Goal: Answer question/provide support

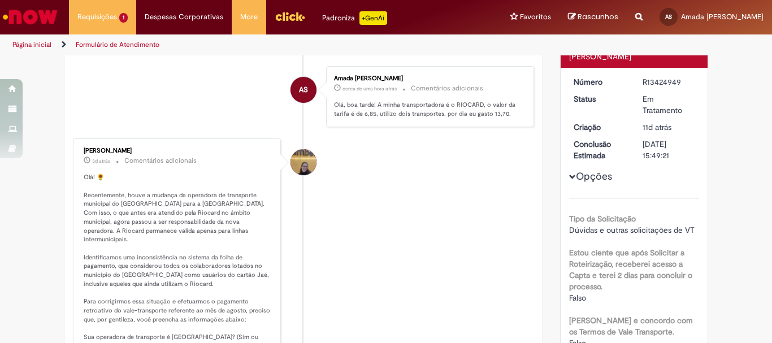
scroll to position [65, 0]
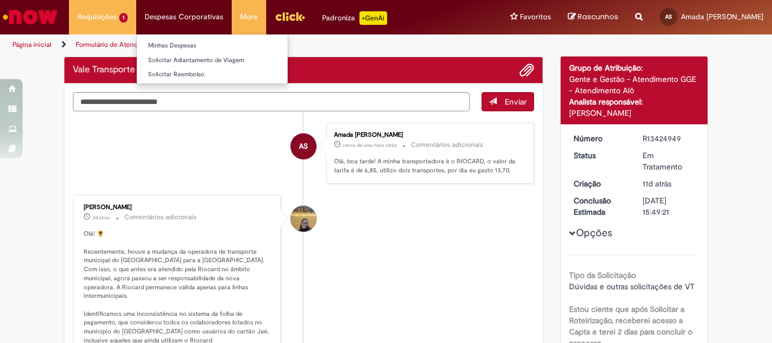
click at [136, 21] on li "Despesas Corporativas Minhas Despesas Solicitar Adiantamento de Viagem Solicita…" at bounding box center [102, 17] width 67 height 34
click at [213, 44] on link "Minhas Despesas" at bounding box center [212, 46] width 151 height 12
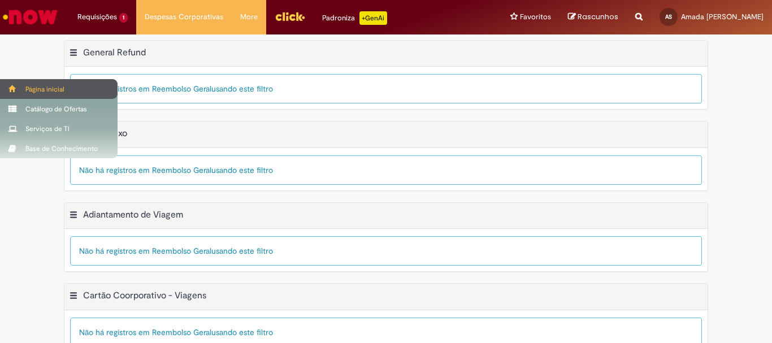
click at [7, 83] on div "Página inicial" at bounding box center [59, 89] width 118 height 20
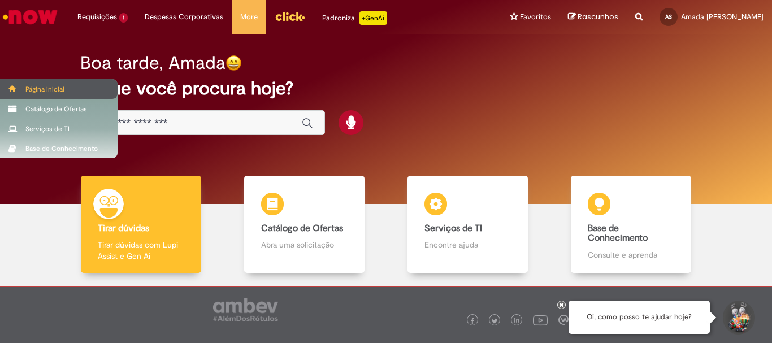
click at [7, 83] on div "Página inicial" at bounding box center [59, 89] width 118 height 20
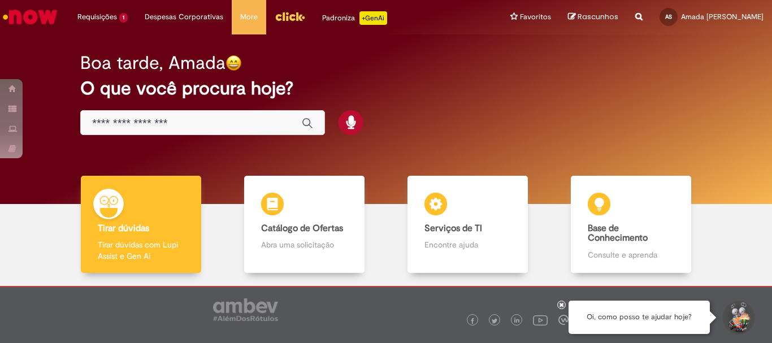
click at [282, 16] on img "Menu Cabeçalho" at bounding box center [290, 16] width 31 height 17
click at [297, 16] on img "Menu Cabeçalho" at bounding box center [290, 16] width 31 height 17
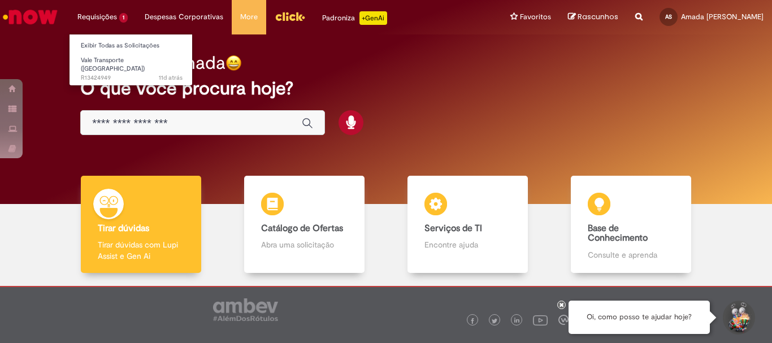
click at [112, 24] on li "Requisições 1 Exibir Todas as Solicitações Vale Transporte (VT) 11d atrás 11 di…" at bounding box center [102, 17] width 67 height 34
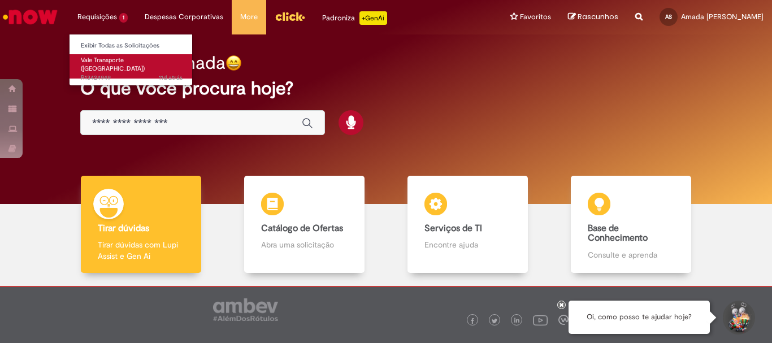
click at [123, 64] on link "Vale Transporte ([GEOGRAPHIC_DATA]) 11d atrás 11 dias atrás R13424949" at bounding box center [132, 66] width 124 height 24
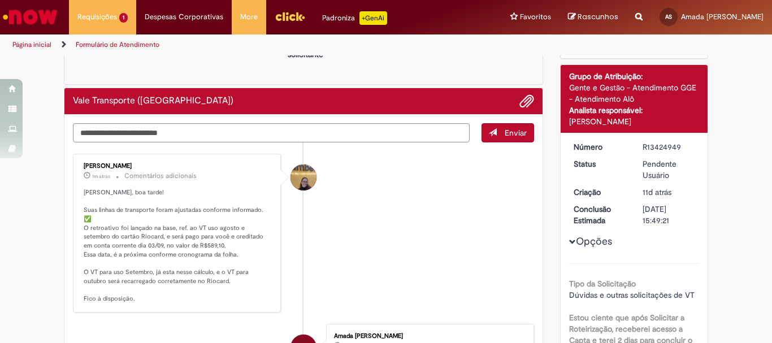
scroll to position [113, 0]
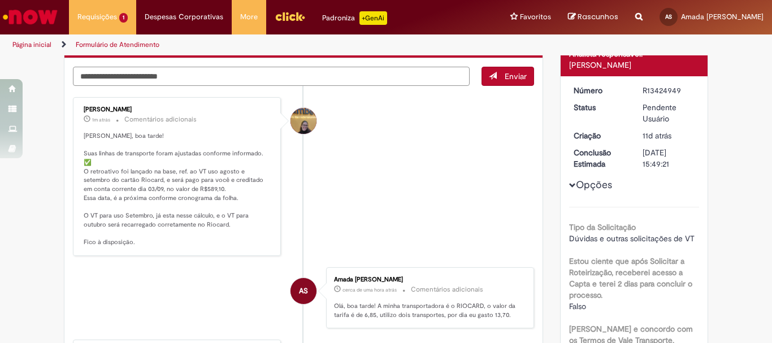
click at [242, 69] on textarea "Digite sua mensagem aqui..." at bounding box center [271, 76] width 397 height 19
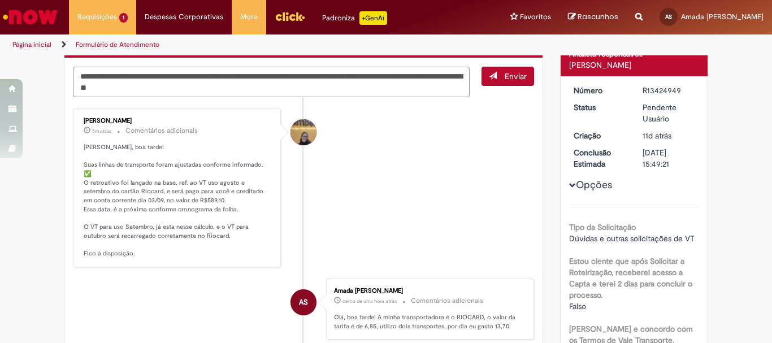
click at [83, 88] on textarea "**********" at bounding box center [271, 82] width 397 height 31
click at [204, 85] on textarea "**********" at bounding box center [271, 82] width 397 height 31
type textarea "**********"
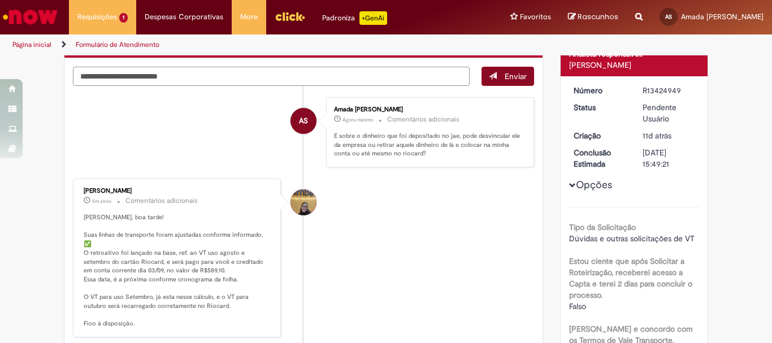
scroll to position [90, 0]
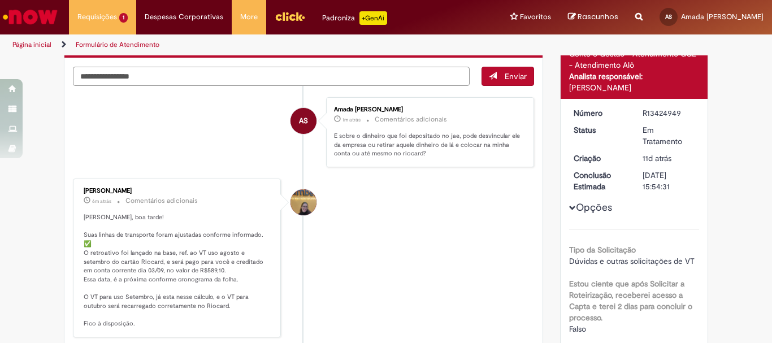
type textarea "**********"
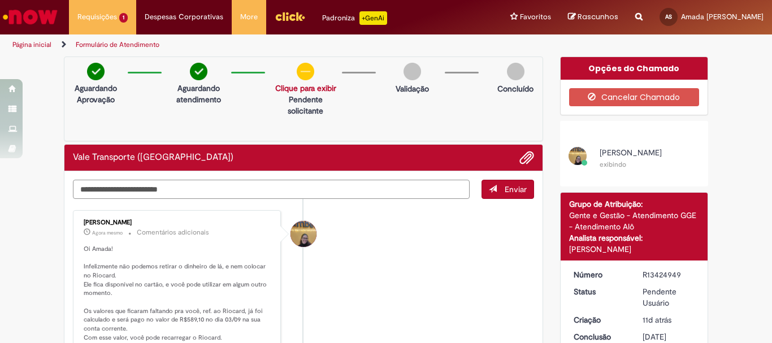
scroll to position [57, 0]
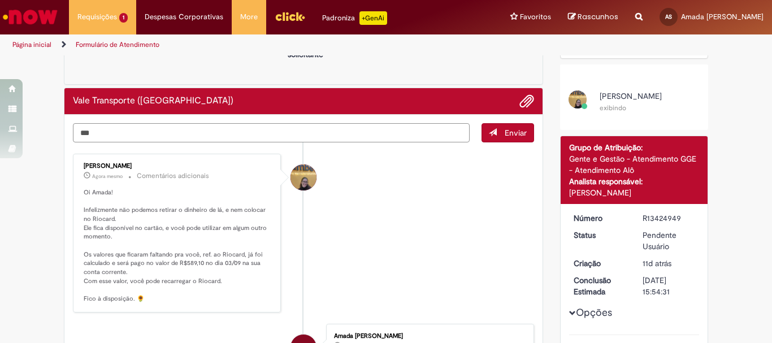
click at [246, 130] on textarea "**" at bounding box center [271, 132] width 397 height 19
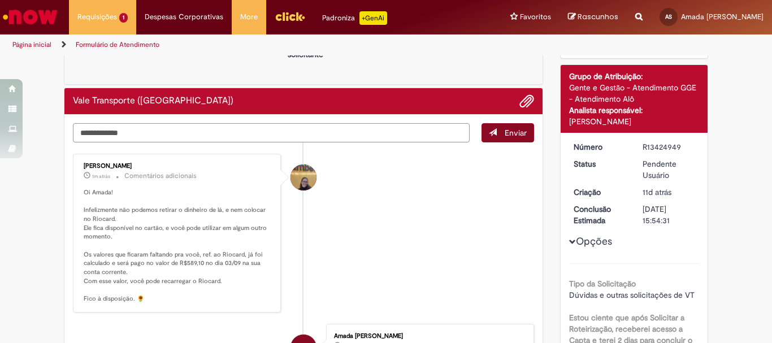
type textarea "**********"
click at [495, 137] on button "Enviar" at bounding box center [508, 132] width 53 height 19
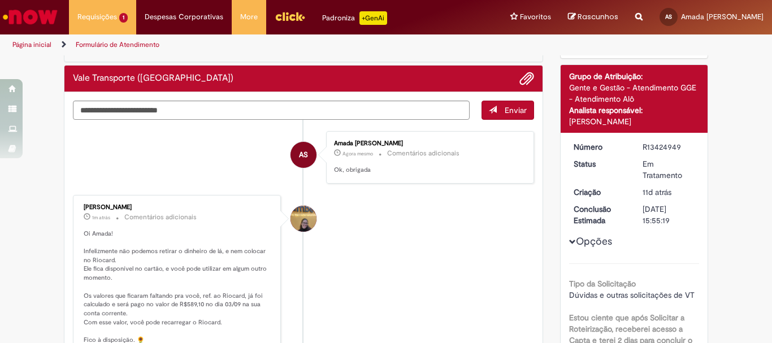
scroll to position [113, 0]
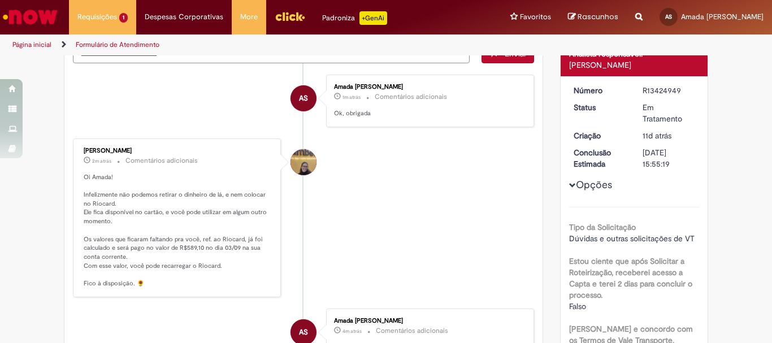
drag, startPoint x: 511, startPoint y: 229, endPoint x: 496, endPoint y: 230, distance: 15.3
click at [510, 229] on li "[PERSON_NAME] 2m atrás 2 minutos atrás Comentários adicionais Oi Amada! Infeliz…" at bounding box center [303, 218] width 461 height 159
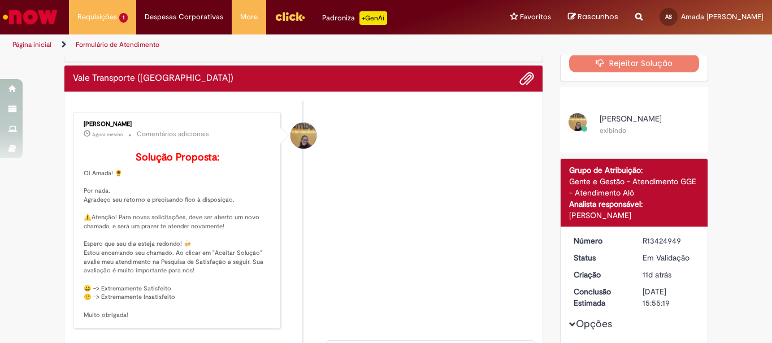
scroll to position [0, 0]
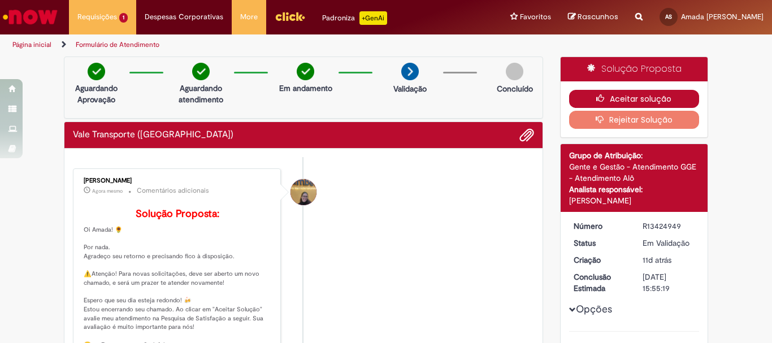
click at [660, 99] on button "Aceitar solução" at bounding box center [634, 99] width 131 height 18
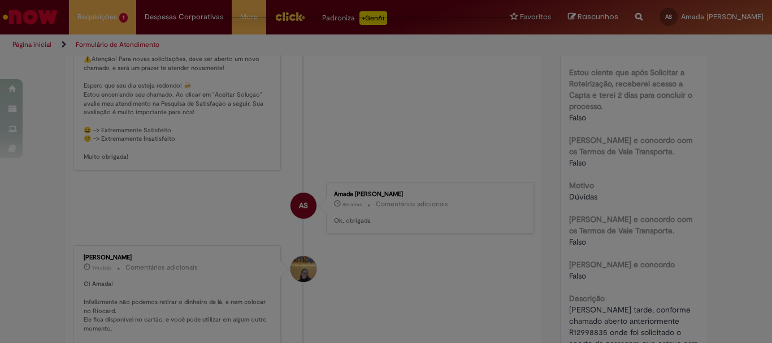
scroll to position [283, 0]
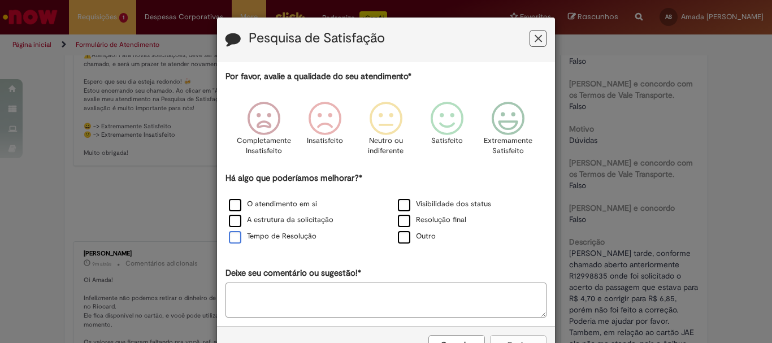
click at [231, 241] on label "Tempo de Resolução" at bounding box center [273, 236] width 88 height 11
click at [500, 119] on icon "Feedback" at bounding box center [508, 119] width 42 height 34
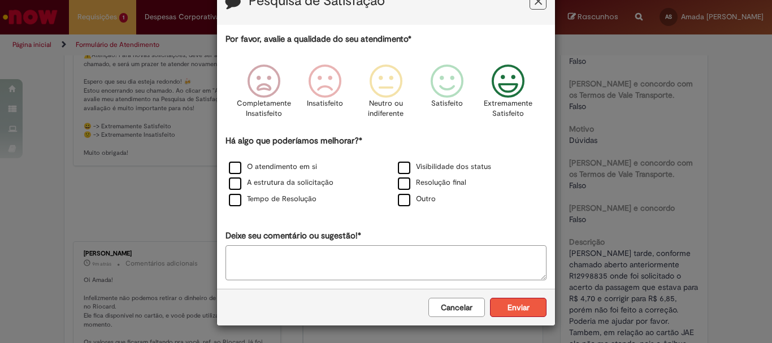
scroll to position [37, 0]
click at [509, 307] on button "Enviar" at bounding box center [518, 307] width 57 height 19
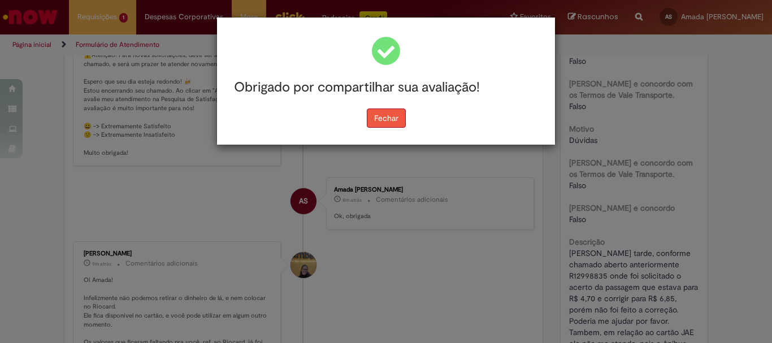
click at [397, 125] on button "Fechar" at bounding box center [386, 118] width 39 height 19
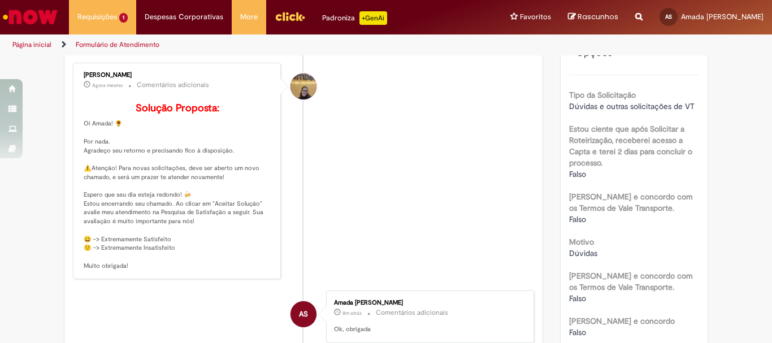
scroll to position [113, 0]
